Goal: Task Accomplishment & Management: Use online tool/utility

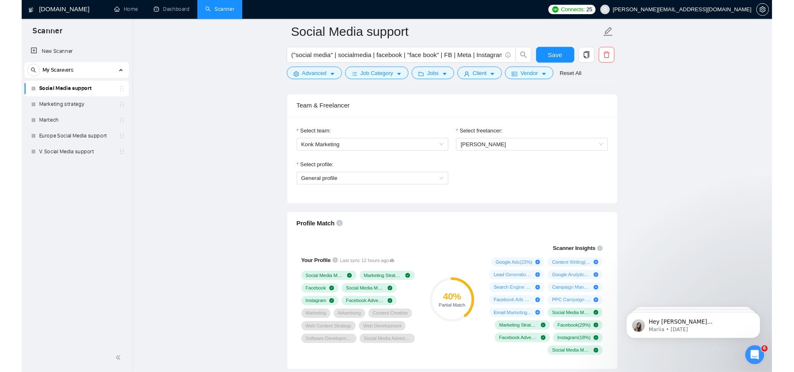
scroll to position [458, 0]
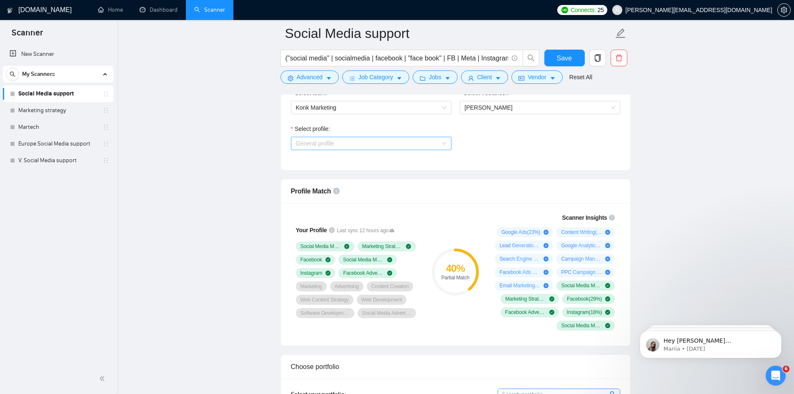
click at [338, 147] on span "General profile" at bounding box center [371, 143] width 150 height 13
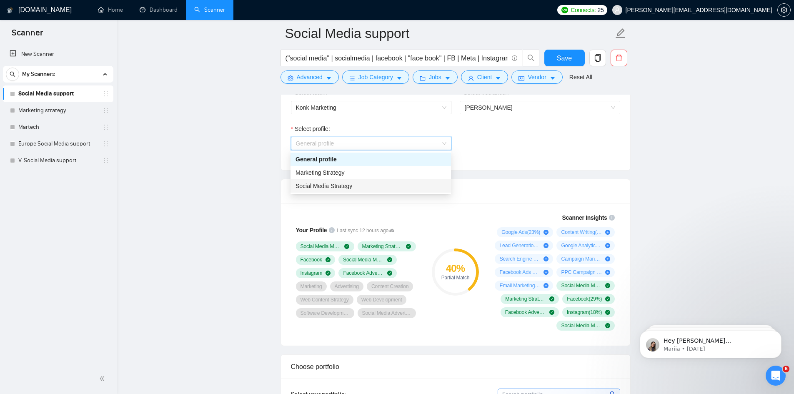
click at [353, 185] on div "Social Media Strategy" at bounding box center [370, 185] width 150 height 9
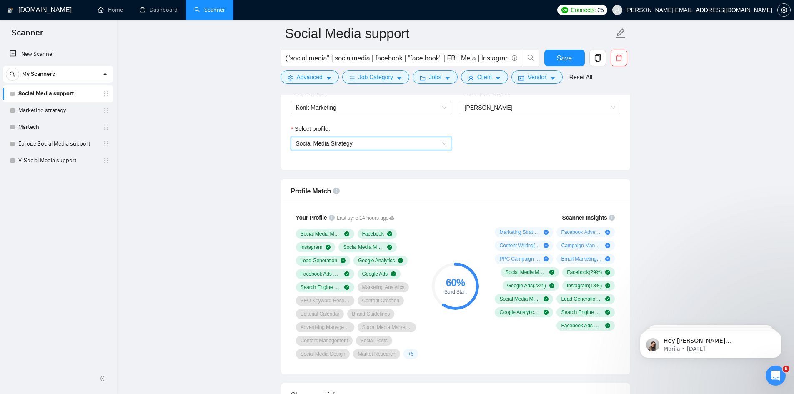
click at [374, 142] on span "Social Media Strategy" at bounding box center [371, 143] width 150 height 13
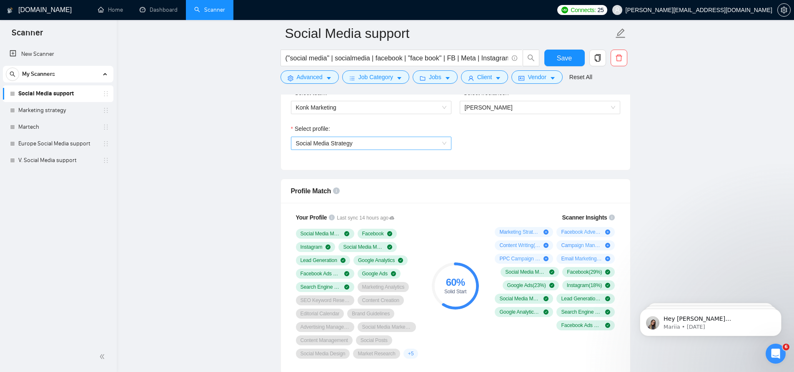
click at [334, 140] on span "Social Media Strategy" at bounding box center [324, 143] width 57 height 7
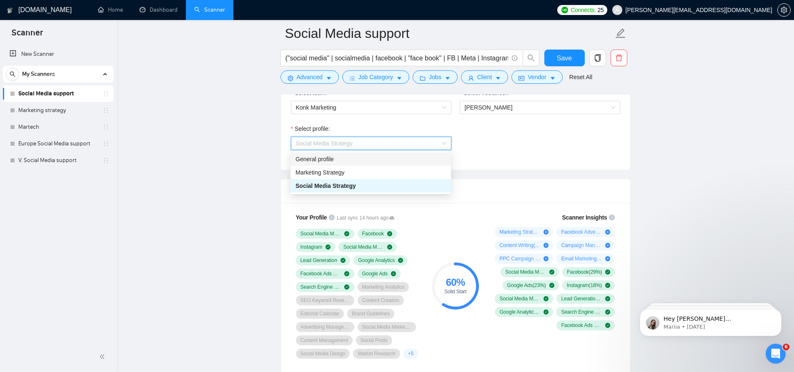
click at [317, 161] on div "General profile" at bounding box center [370, 159] width 150 height 9
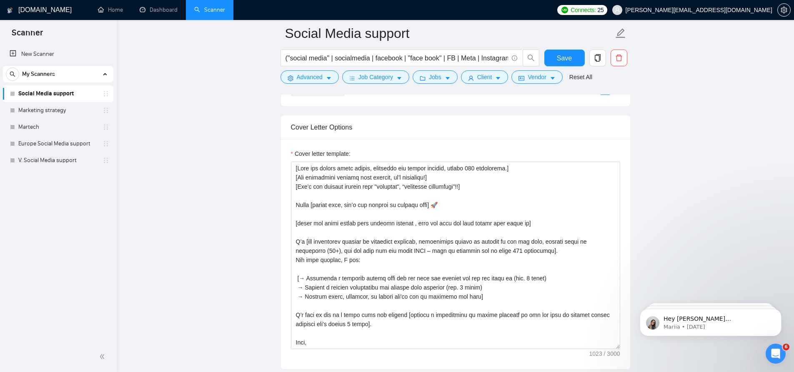
scroll to position [917, 0]
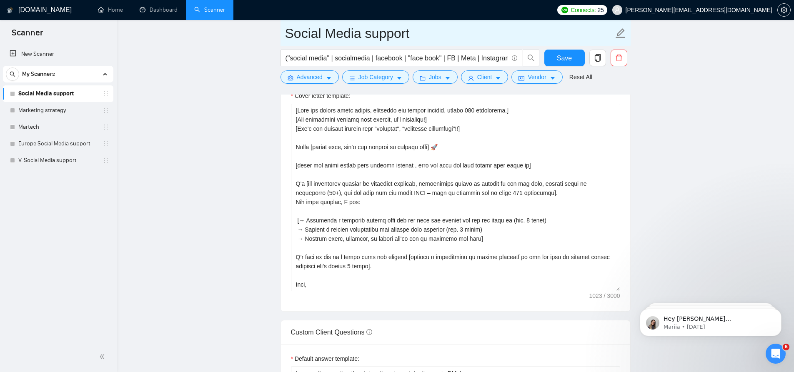
drag, startPoint x: 47, startPoint y: 164, endPoint x: 479, endPoint y: 25, distance: 453.9
click at [47, 164] on link "V. Social Media support" at bounding box center [57, 160] width 79 height 17
drag, startPoint x: 65, startPoint y: 166, endPoint x: 447, endPoint y: 23, distance: 407.7
click at [65, 166] on link "V. Social Media support" at bounding box center [57, 160] width 79 height 17
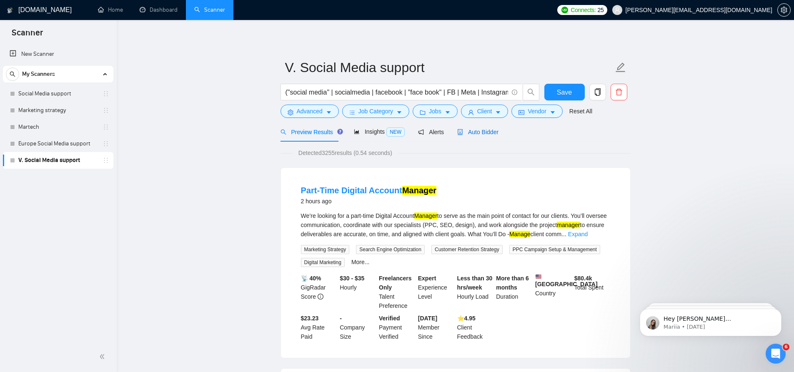
click at [476, 131] on span "Auto Bidder" at bounding box center [477, 132] width 41 height 7
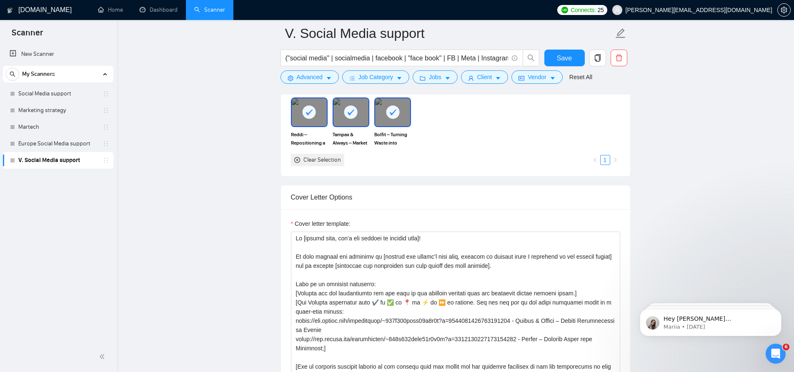
scroll to position [834, 0]
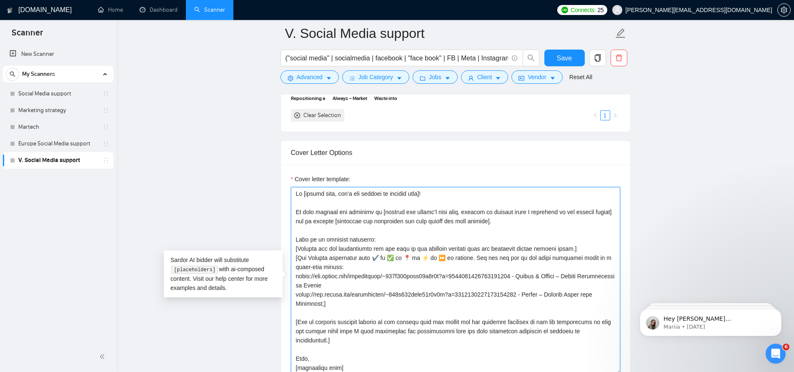
drag, startPoint x: 297, startPoint y: 277, endPoint x: 523, endPoint y: 275, distance: 225.5
click at [523, 275] on textarea "Cover letter template:" at bounding box center [455, 281] width 329 height 188
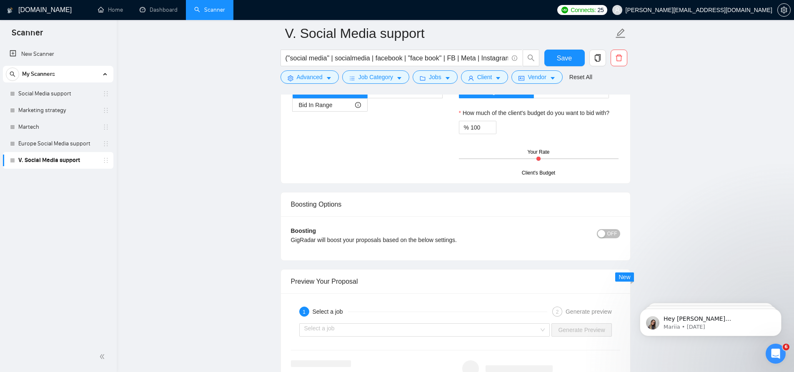
scroll to position [1476, 0]
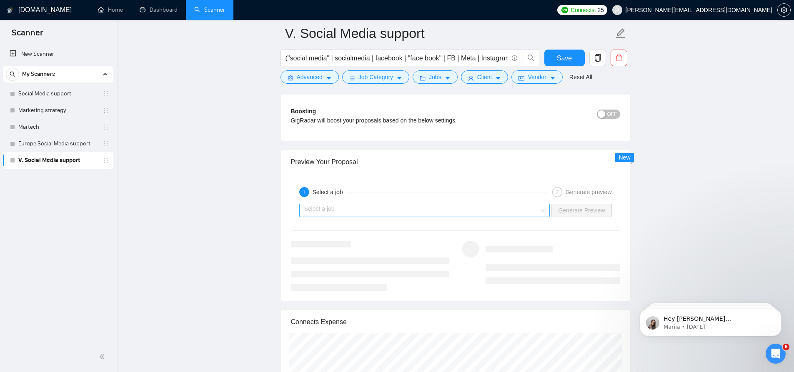
click at [479, 213] on input "search" at bounding box center [421, 210] width 235 height 13
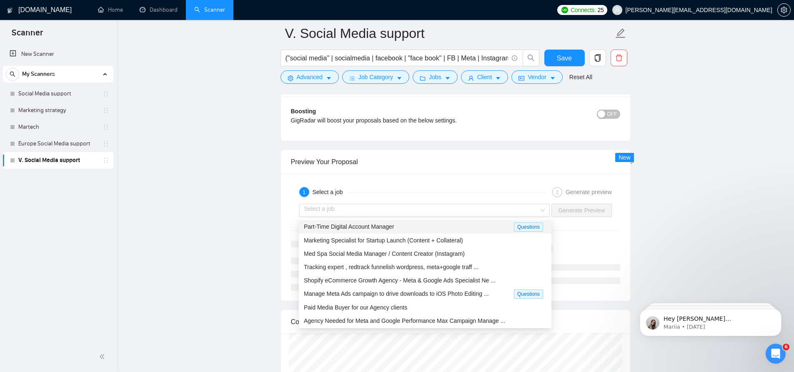
click at [464, 198] on div "1 Select a job 2 Generate preview" at bounding box center [455, 192] width 329 height 17
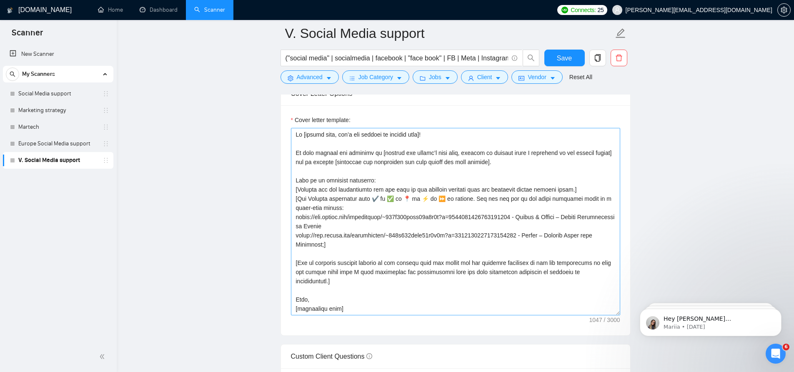
scroll to position [0, 0]
click at [153, 13] on link "Dashboard" at bounding box center [159, 9] width 38 height 7
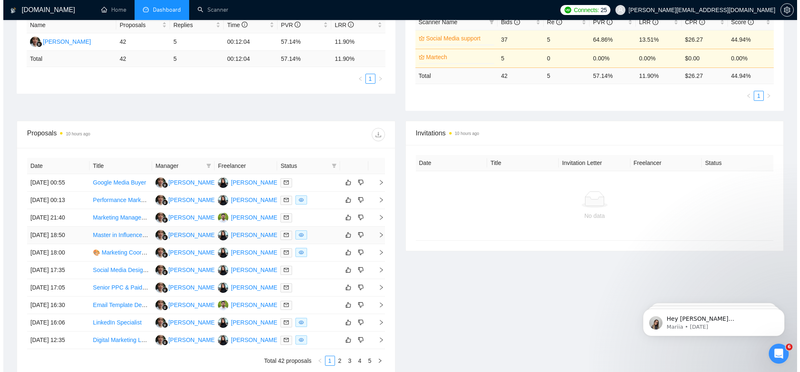
scroll to position [167, 0]
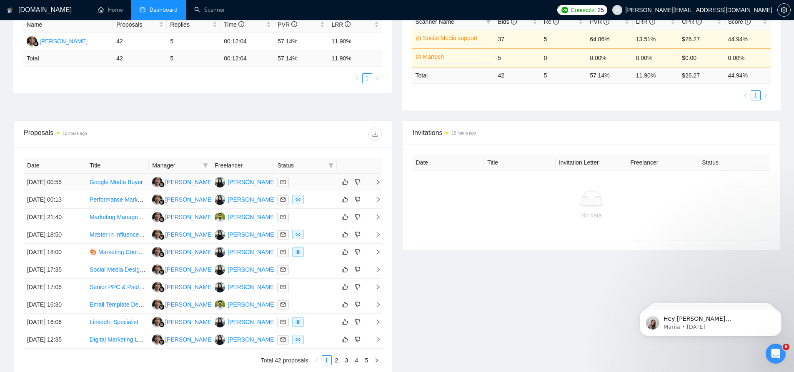
click at [93, 183] on link "Google Media Buyer" at bounding box center [116, 182] width 53 height 7
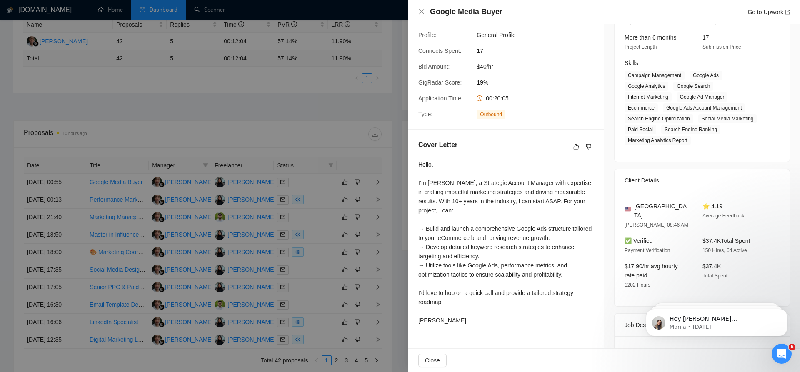
scroll to position [125, 0]
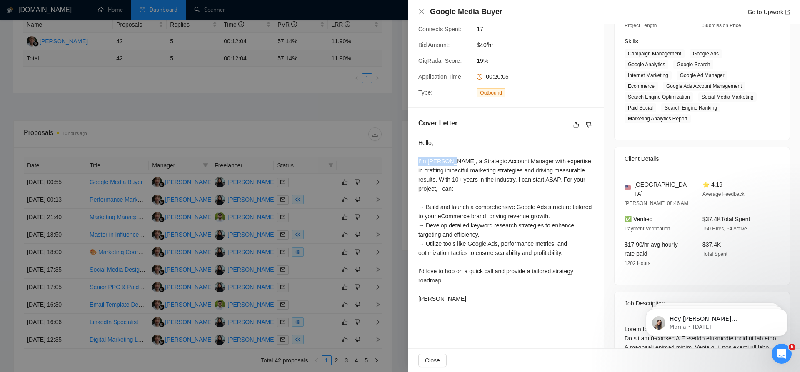
drag, startPoint x: 419, startPoint y: 168, endPoint x: 447, endPoint y: 168, distance: 27.9
click at [447, 168] on div "Hello, I’m [PERSON_NAME], a Strategic Account Manager with expertise in craftin…" at bounding box center [505, 220] width 175 height 165
click at [446, 166] on div "Hello, I’m [PERSON_NAME], a Strategic Account Manager with expertise in craftin…" at bounding box center [505, 220] width 175 height 165
click at [444, 169] on div "Hello, I’m [PERSON_NAME], a Strategic Account Manager with expertise in craftin…" at bounding box center [505, 220] width 175 height 165
click at [442, 170] on div "Hello, I’m [PERSON_NAME], a Strategic Account Manager with expertise in craftin…" at bounding box center [505, 220] width 175 height 165
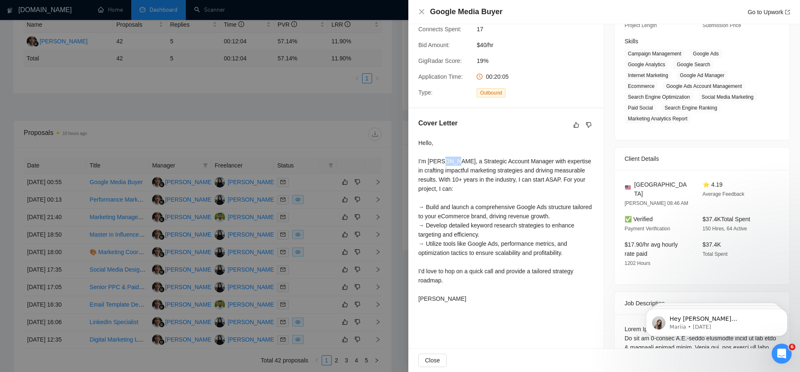
drag, startPoint x: 443, startPoint y: 170, endPoint x: 448, endPoint y: 170, distance: 5.4
click at [448, 170] on div "Hello, I’m [PERSON_NAME], a Strategic Account Manager with expertise in craftin…" at bounding box center [505, 220] width 175 height 165
drag, startPoint x: 428, startPoint y: 169, endPoint x: 446, endPoint y: 169, distance: 17.9
click at [446, 169] on div "Hello, I’m [PERSON_NAME], a Strategic Account Manager with expertise in craftin…" at bounding box center [505, 220] width 175 height 165
drag, startPoint x: 458, startPoint y: 308, endPoint x: 429, endPoint y: 313, distance: 28.8
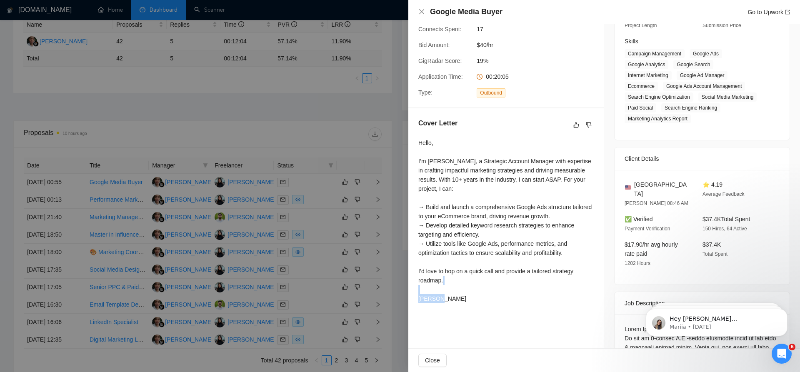
click at [429, 307] on div "Hello, I’m [PERSON_NAME], a Strategic Account Manager with expertise in craftin…" at bounding box center [505, 222] width 175 height 168
click at [467, 307] on div "Hello, I’m [PERSON_NAME], a Strategic Account Manager with expertise in craftin…" at bounding box center [505, 222] width 175 height 168
click at [451, 303] on div "Hello, I’m [PERSON_NAME], a Strategic Account Manager with expertise in craftin…" at bounding box center [505, 220] width 175 height 165
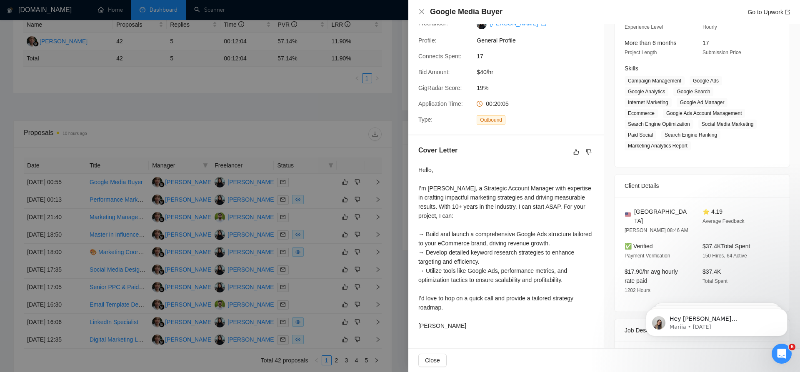
scroll to position [83, 0]
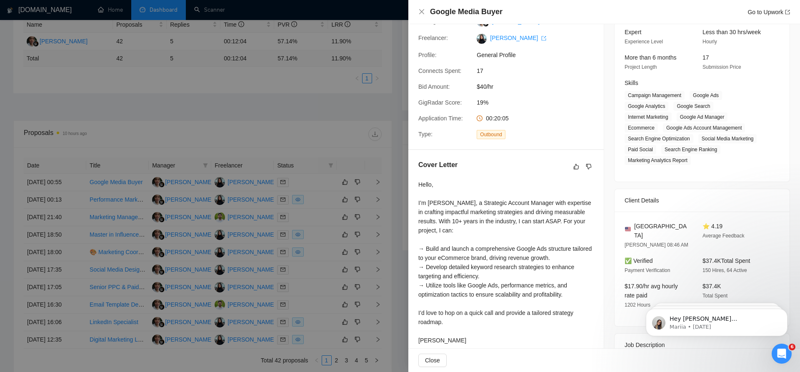
click at [295, 132] on div at bounding box center [400, 186] width 800 height 372
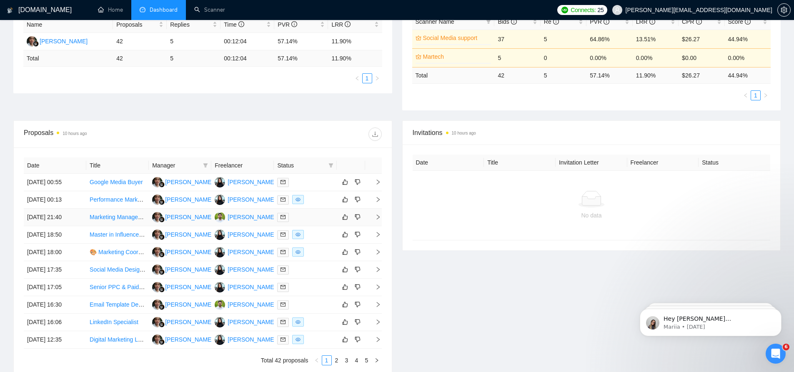
click at [70, 218] on td "[DATE] 21:40" at bounding box center [55, 218] width 63 height 18
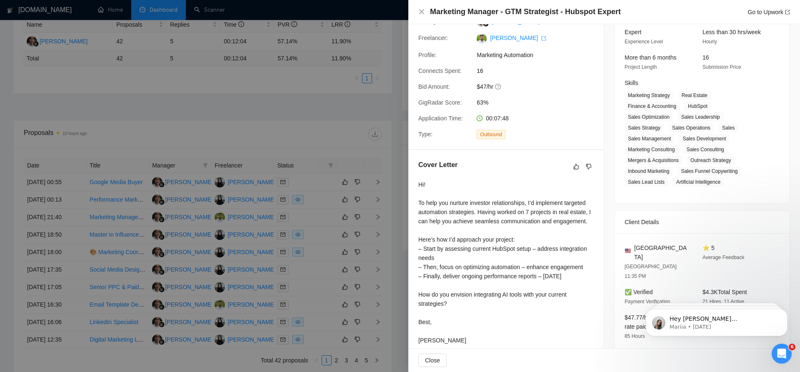
click at [263, 123] on div at bounding box center [400, 186] width 800 height 372
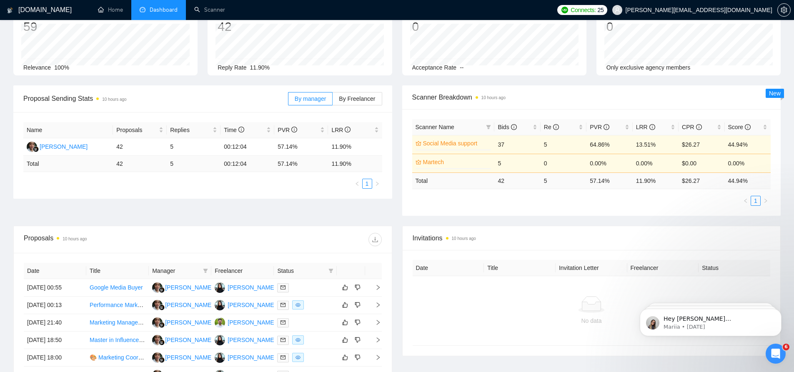
scroll to position [42, 0]
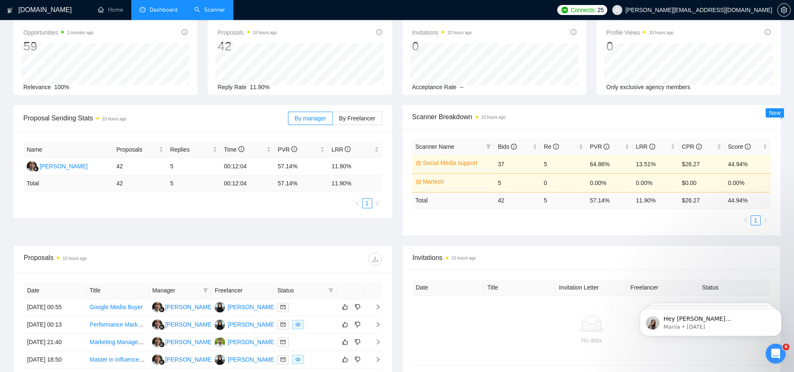
click at [213, 6] on link "Scanner" at bounding box center [209, 9] width 31 height 7
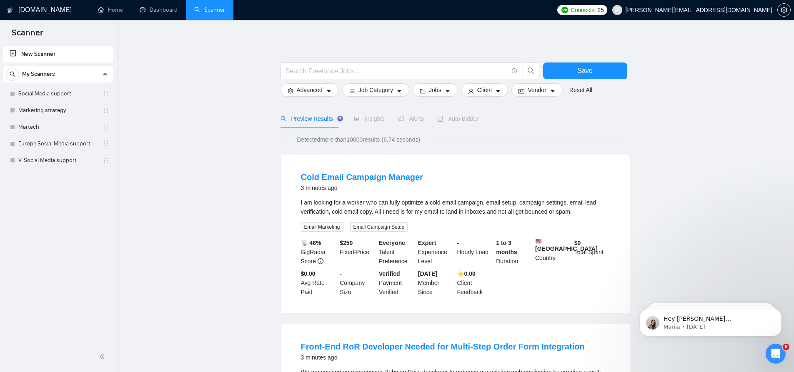
click at [43, 53] on link "New Scanner" at bounding box center [58, 54] width 97 height 17
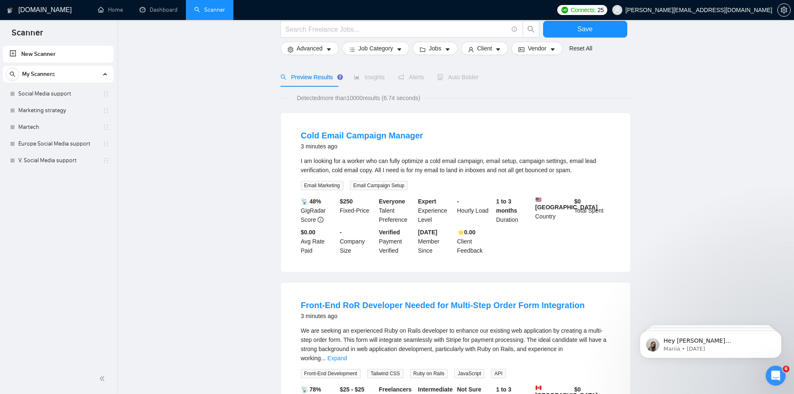
scroll to position [167, 0]
